Goal: Information Seeking & Learning: Check status

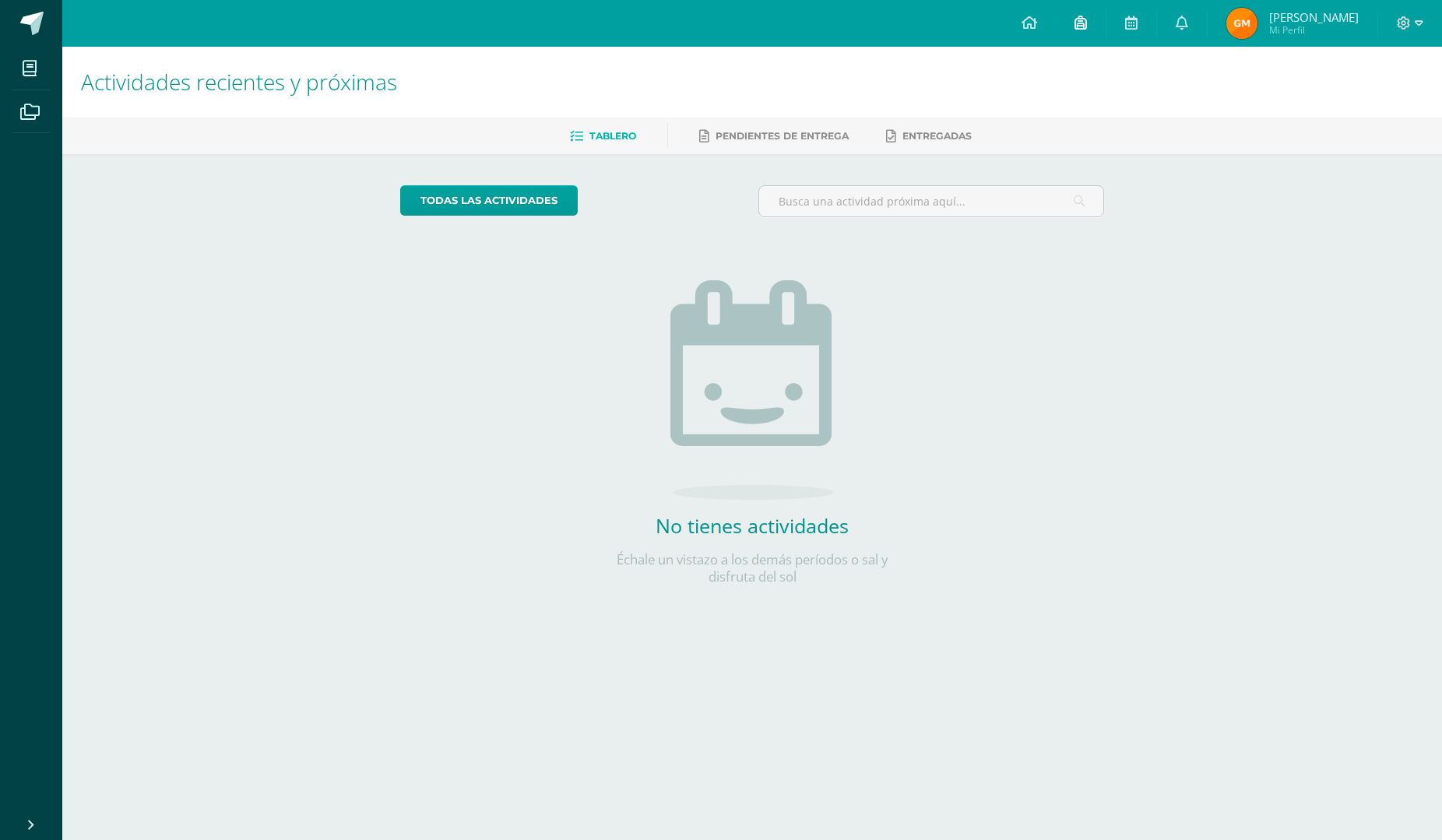
click at [1082, 25] on icon at bounding box center [1081, 22] width 12 height 14
click at [658, 90] on h1 "Actividades recientes y próximas" at bounding box center [752, 82] width 1343 height 71
click at [1087, 26] on icon at bounding box center [1081, 22] width 12 height 14
click at [1342, 250] on div "Actividades recientes y próximas Tablero Pendientes de entrega Entregadas todas…" at bounding box center [752, 340] width 1380 height 588
click at [1187, 25] on icon at bounding box center [1182, 22] width 12 height 14
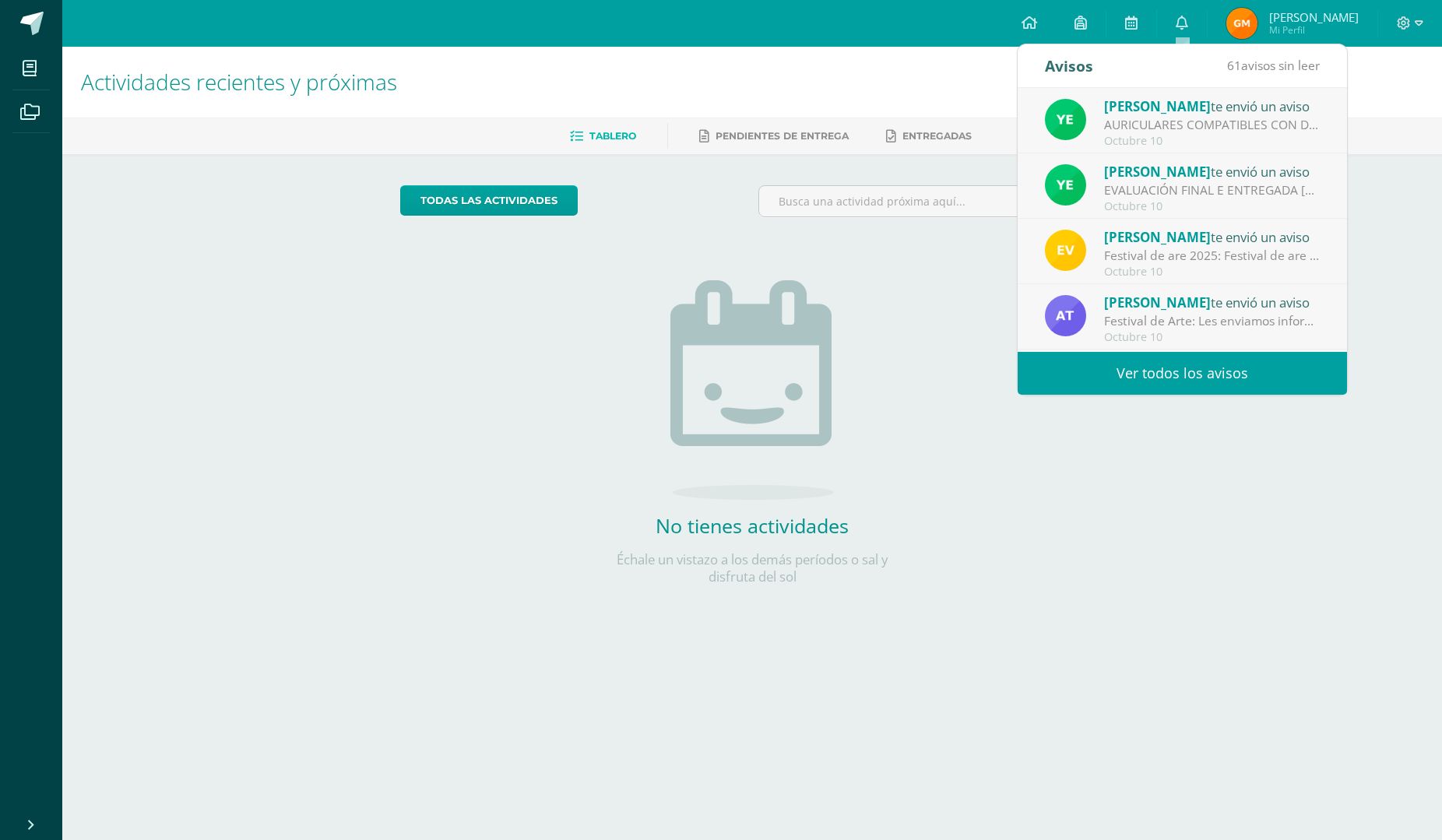
click at [1287, 14] on span "[PERSON_NAME]" at bounding box center [1314, 17] width 90 height 16
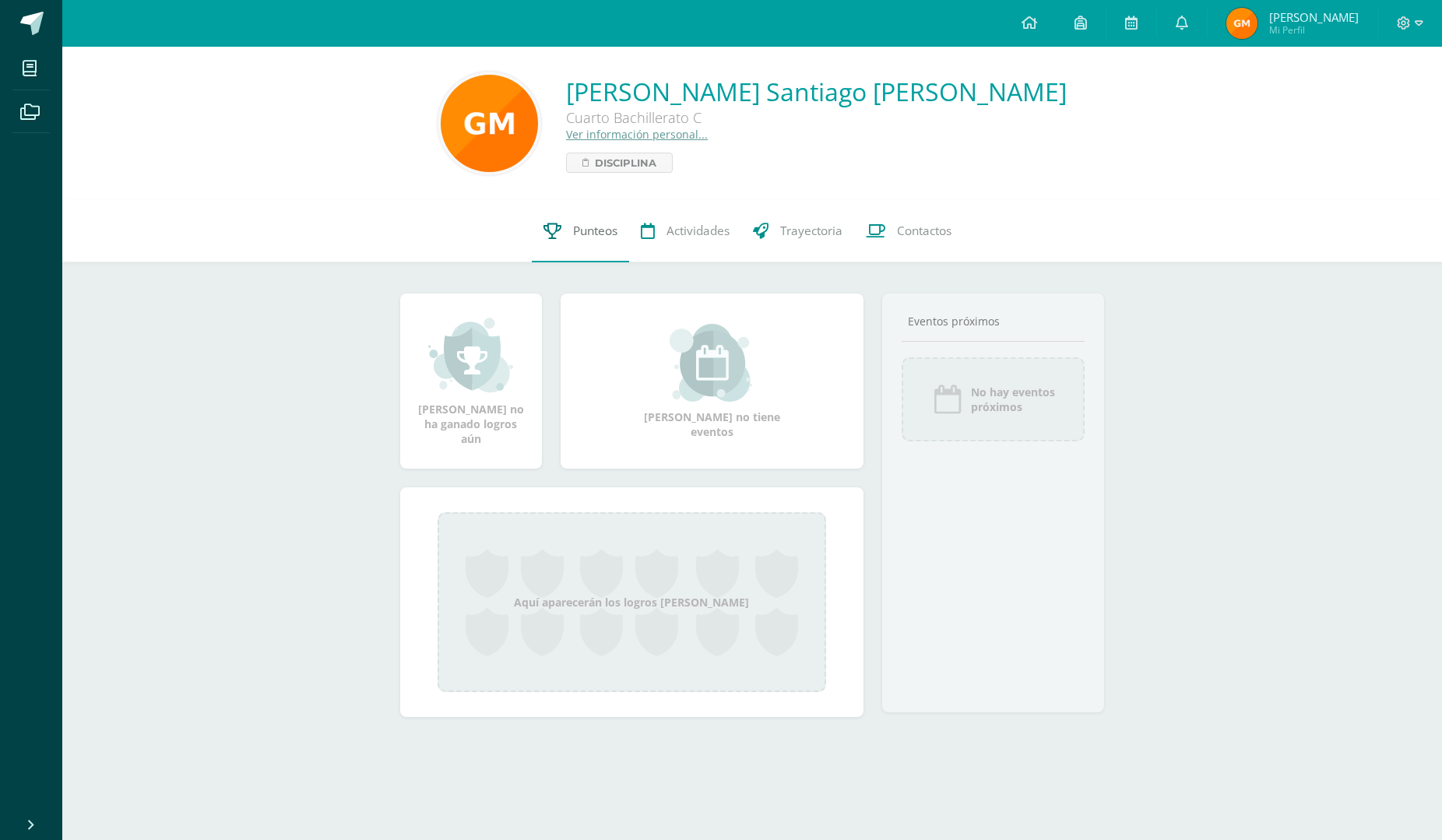
click at [569, 236] on link "Punteos" at bounding box center [580, 231] width 97 height 62
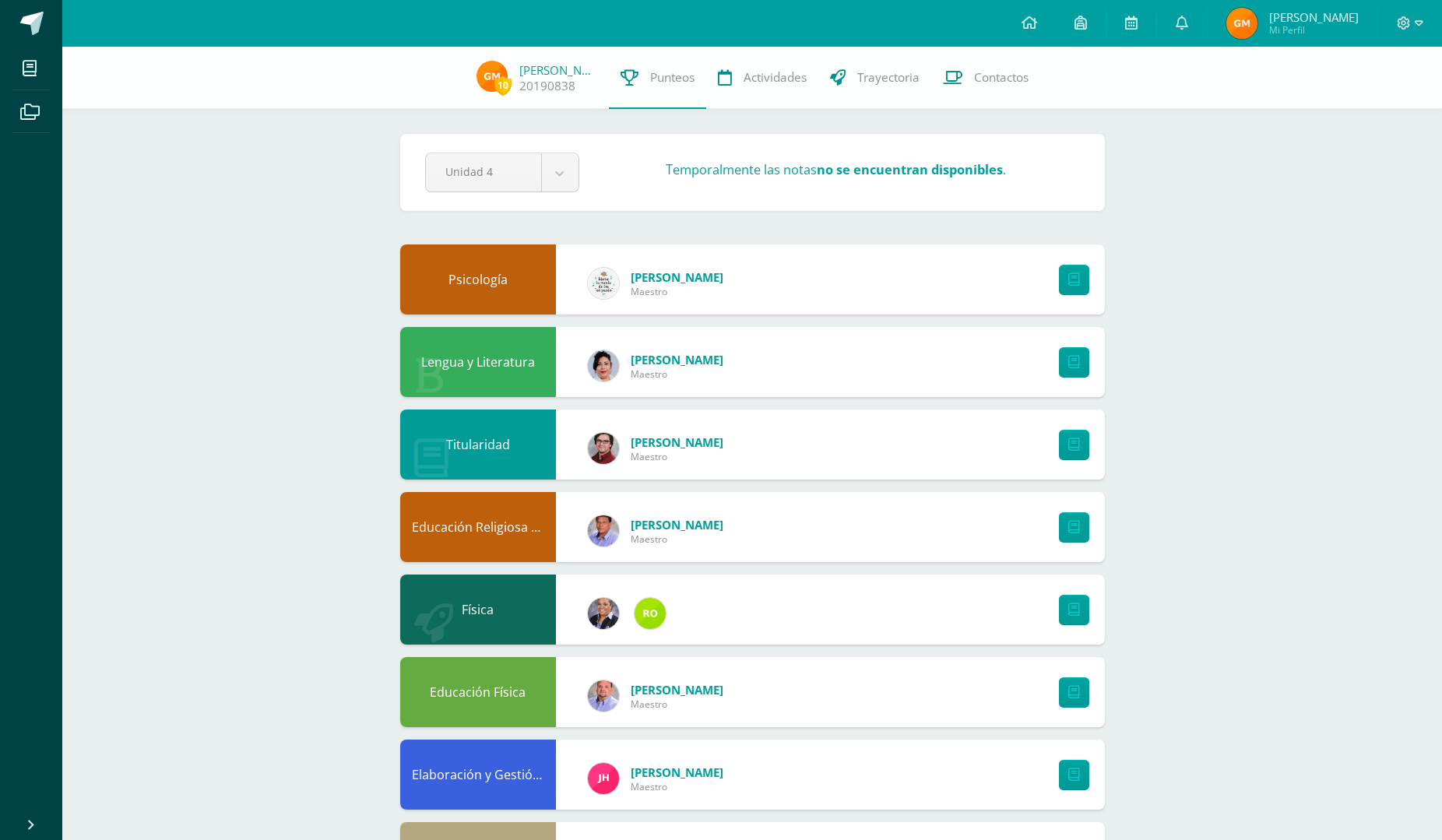
click at [669, 284] on span "[PERSON_NAME]" at bounding box center [677, 277] width 93 height 16
click at [674, 277] on span "Lourdes Suriano" at bounding box center [677, 277] width 93 height 16
click at [539, 279] on div "Psicología" at bounding box center [478, 279] width 156 height 70
